Goal: Task Accomplishment & Management: Complete application form

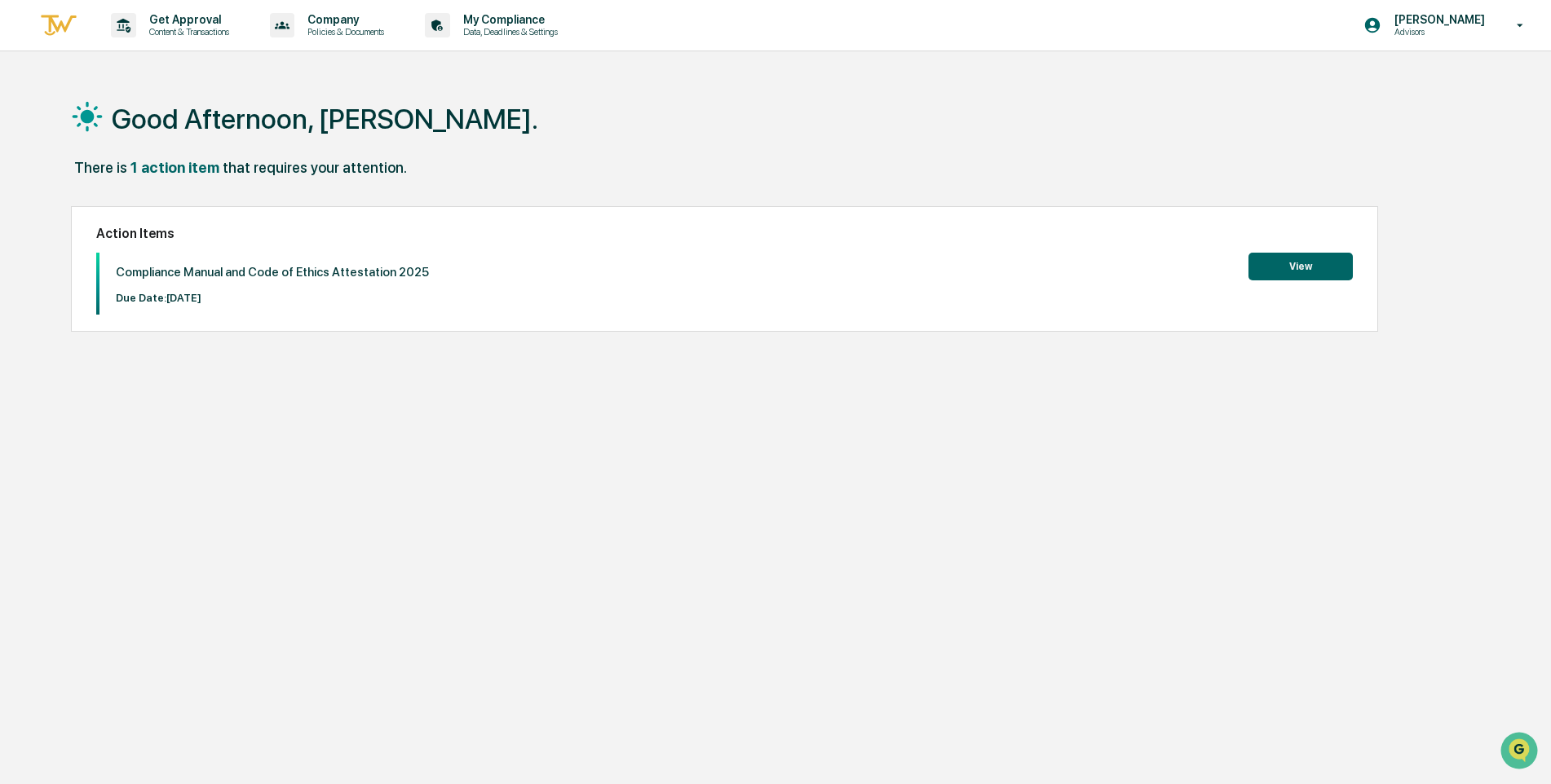
click at [1276, 248] on div "Action Items Compliance Manual and Code of Ethics Attestation 2025 Due Date: [D…" at bounding box center [725, 269] width 1307 height 126
click at [1298, 261] on button "View" at bounding box center [1300, 267] width 104 height 28
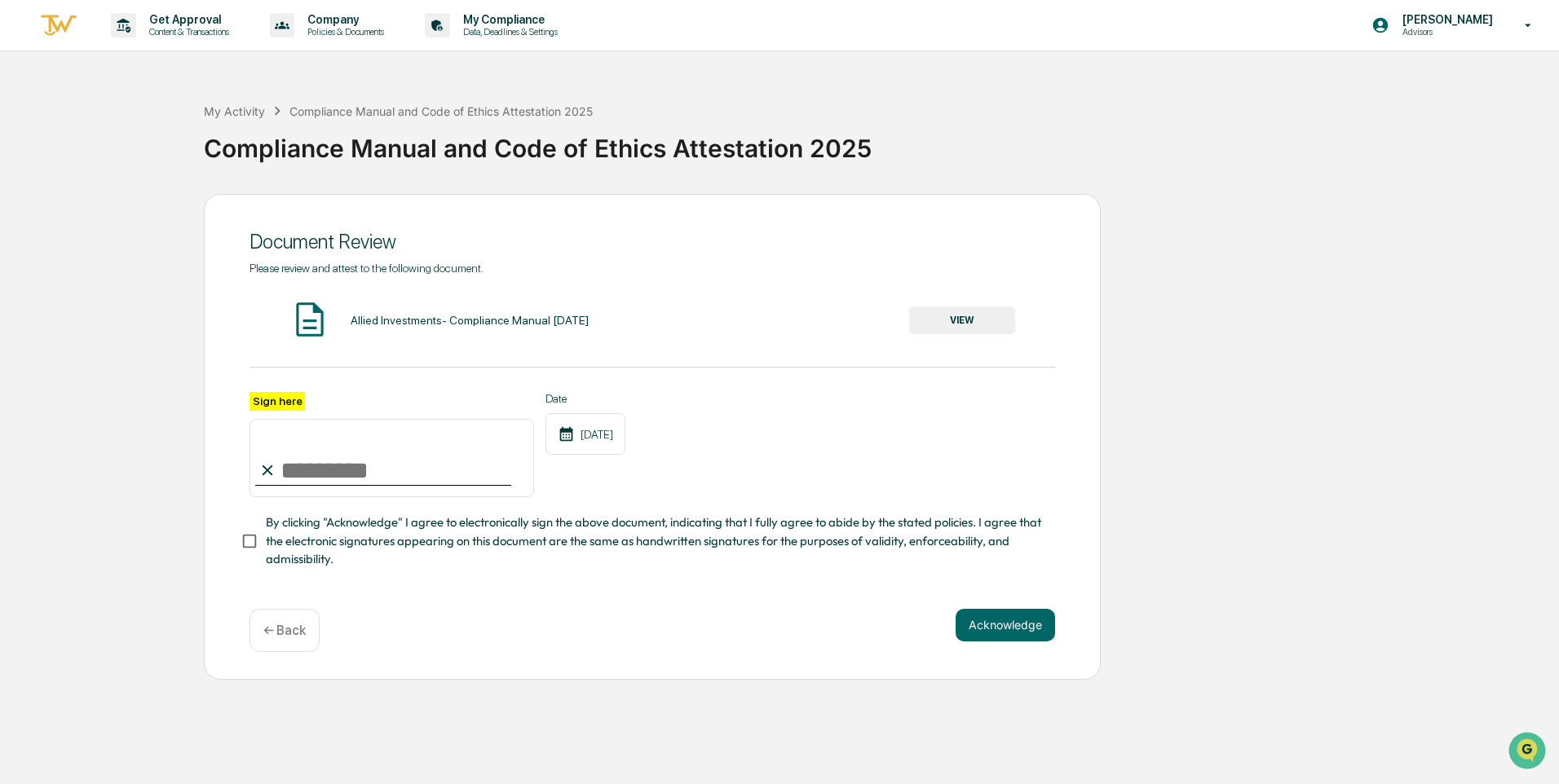
click at [291, 486] on input "Sign here" at bounding box center [392, 457] width 285 height 78
type input "**********"
click at [1002, 627] on button "Acknowledge" at bounding box center [1005, 624] width 100 height 33
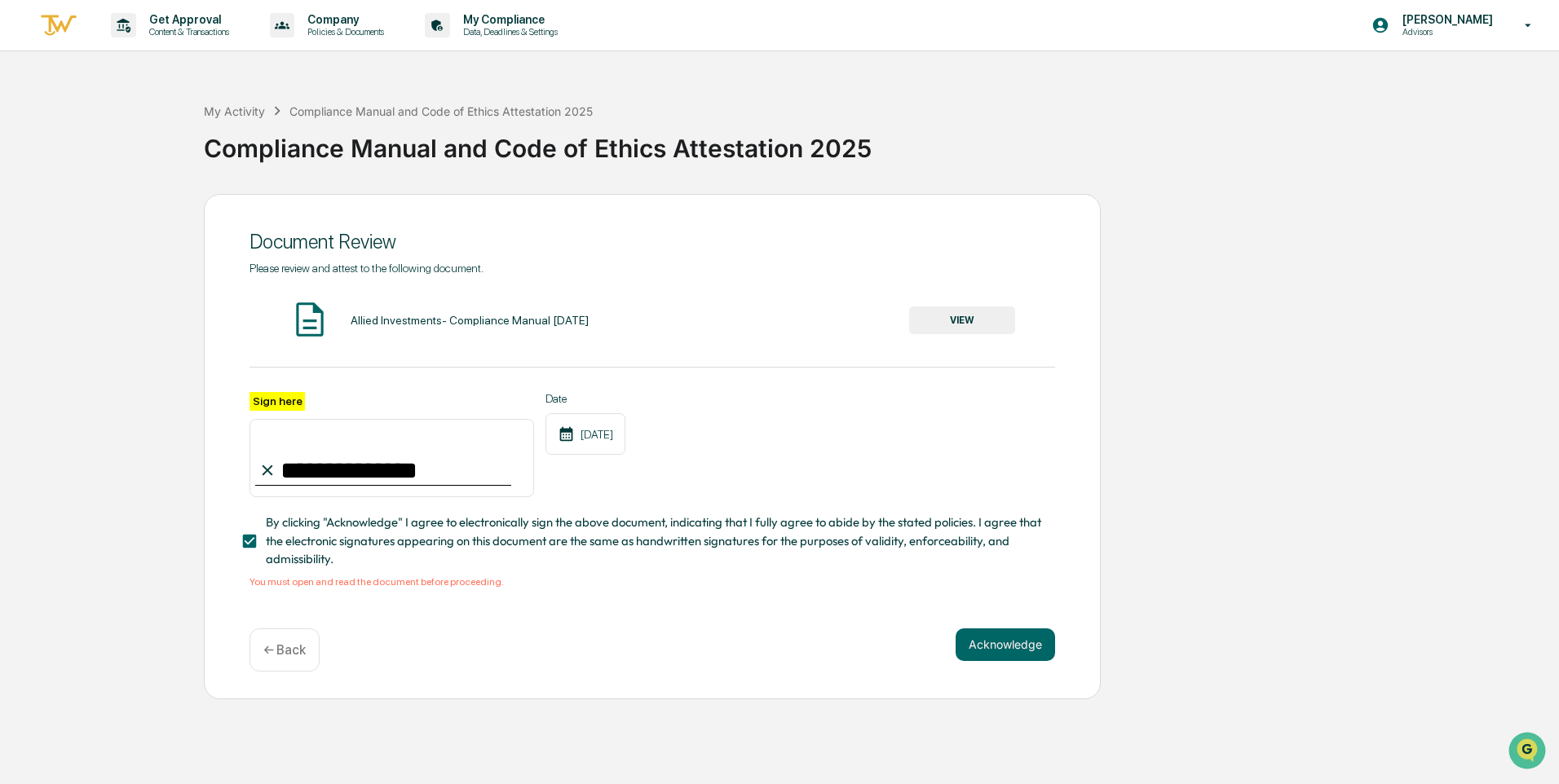
click at [948, 321] on button "VIEW" at bounding box center [962, 321] width 106 height 28
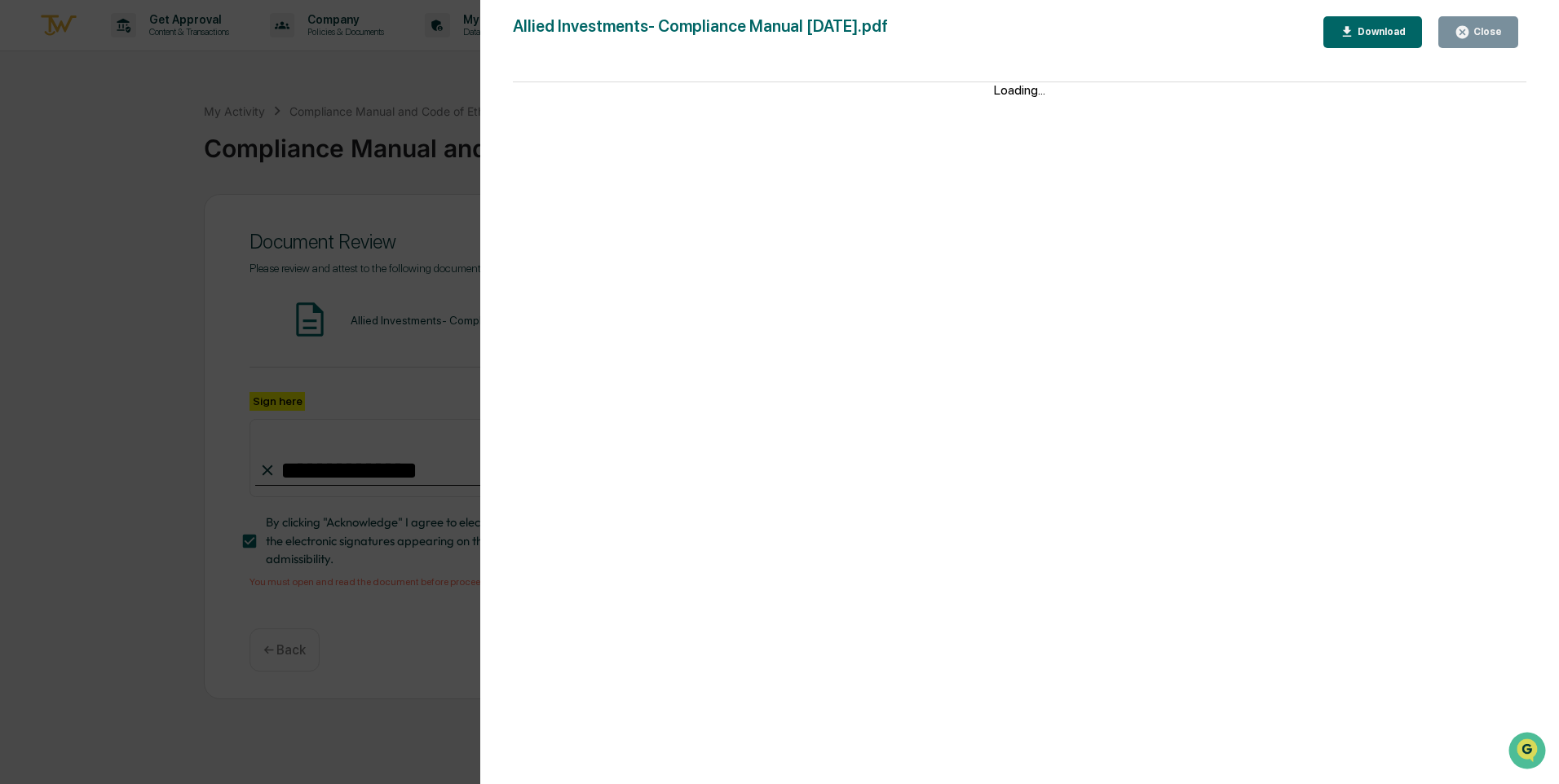
click at [1365, 37] on div "Download" at bounding box center [1379, 31] width 51 height 11
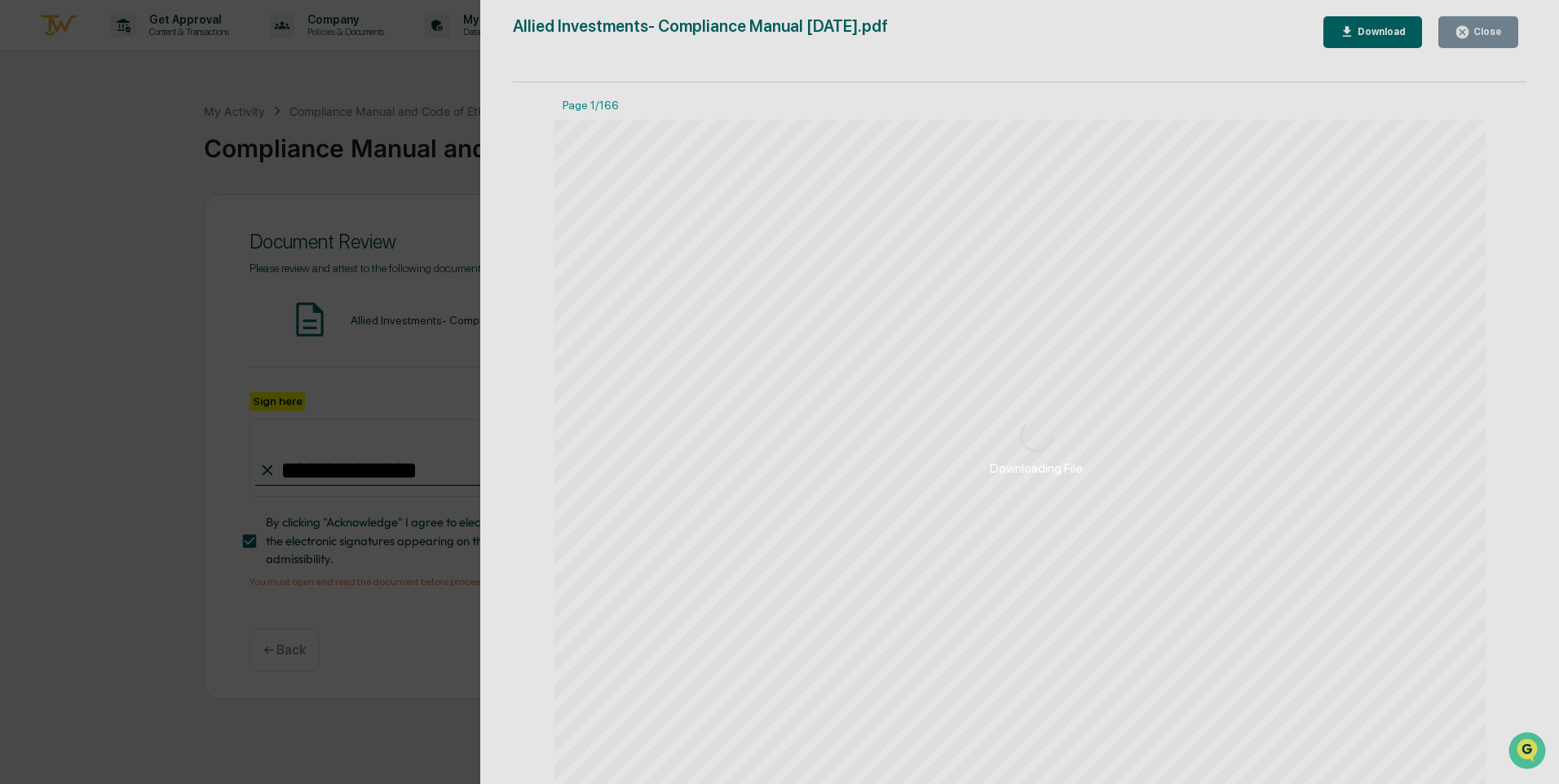
click at [925, 518] on div "Downloading File" at bounding box center [1035, 447] width 1111 height 895
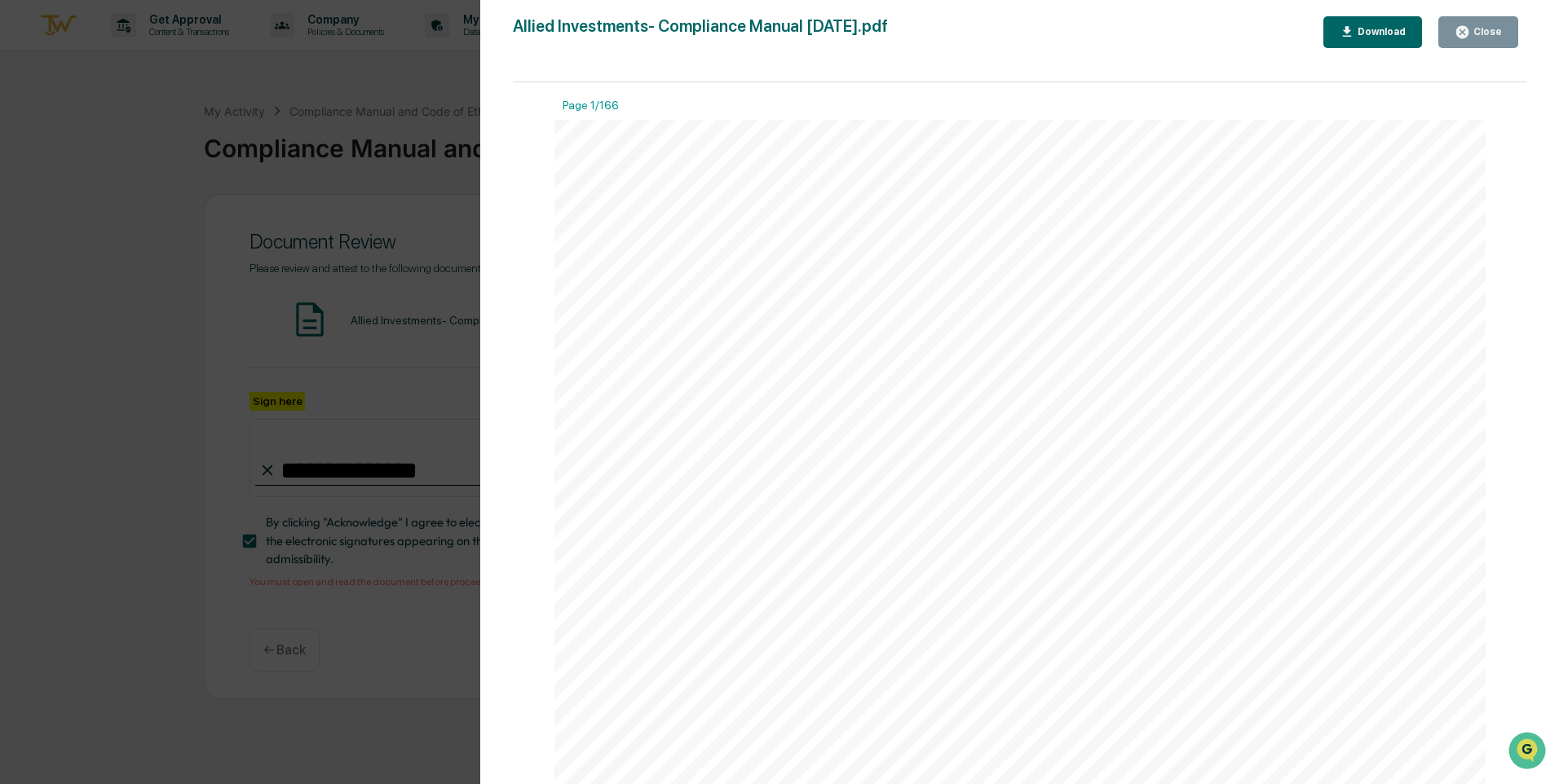
drag, startPoint x: 1139, startPoint y: 467, endPoint x: 1199, endPoint y: 402, distance: 88.5
click at [1139, 467] on div at bounding box center [1020, 722] width 931 height 1205
click at [1487, 33] on div "Close" at bounding box center [1486, 31] width 32 height 11
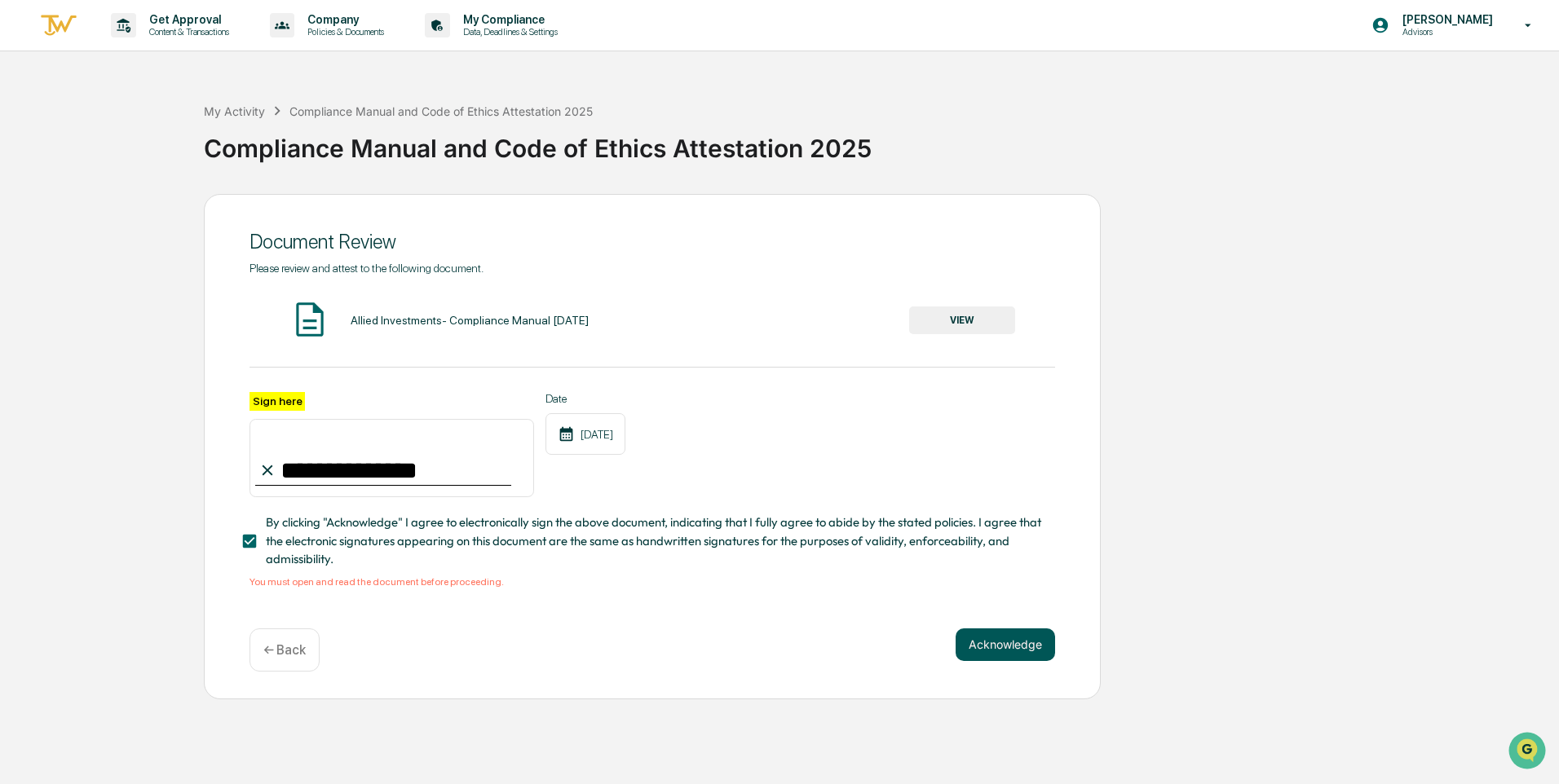
click at [983, 643] on button "Acknowledge" at bounding box center [1005, 644] width 100 height 33
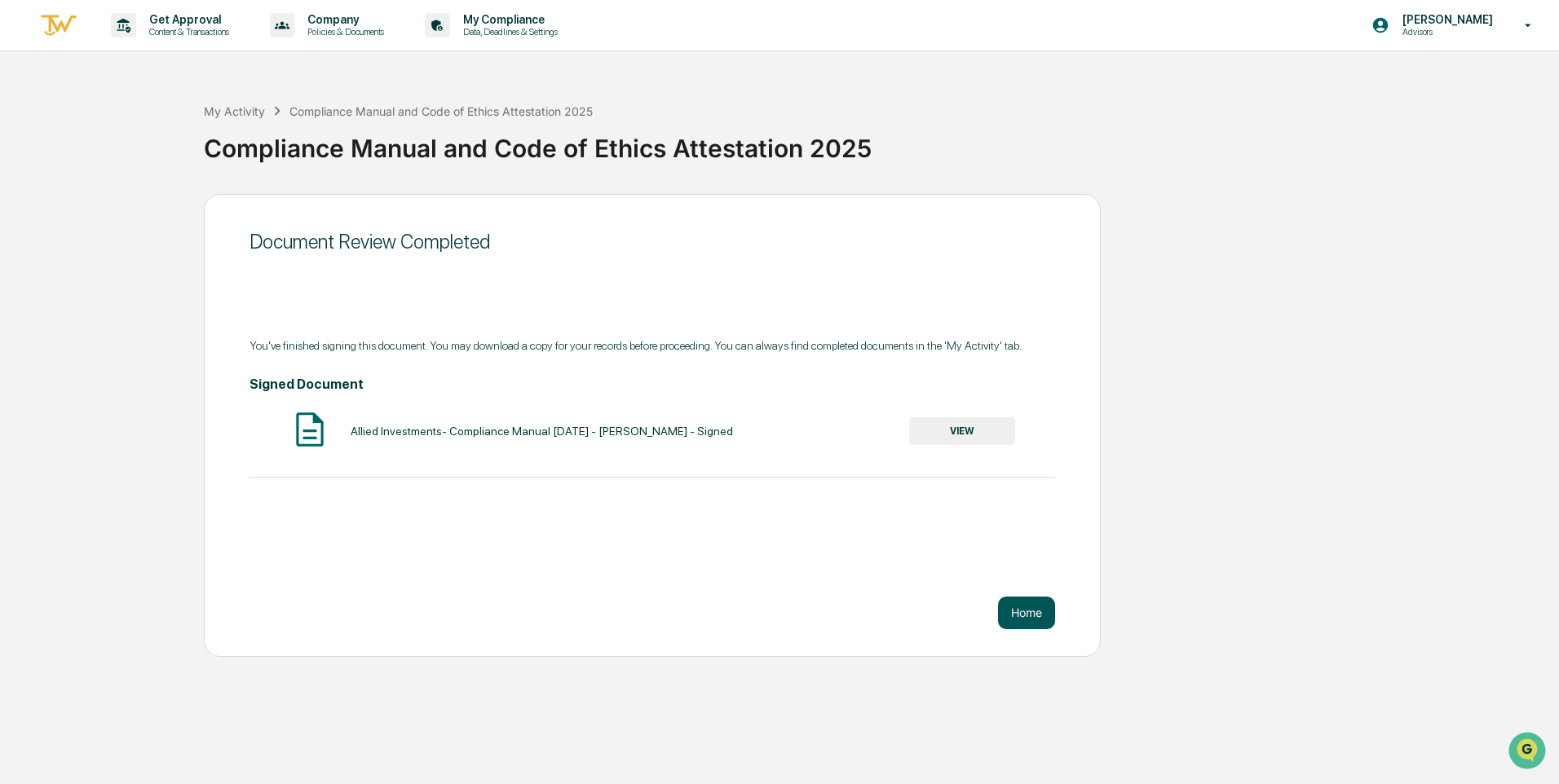
click at [1035, 615] on button "Home" at bounding box center [1026, 612] width 57 height 33
